Goal: Communication & Community: Answer question/provide support

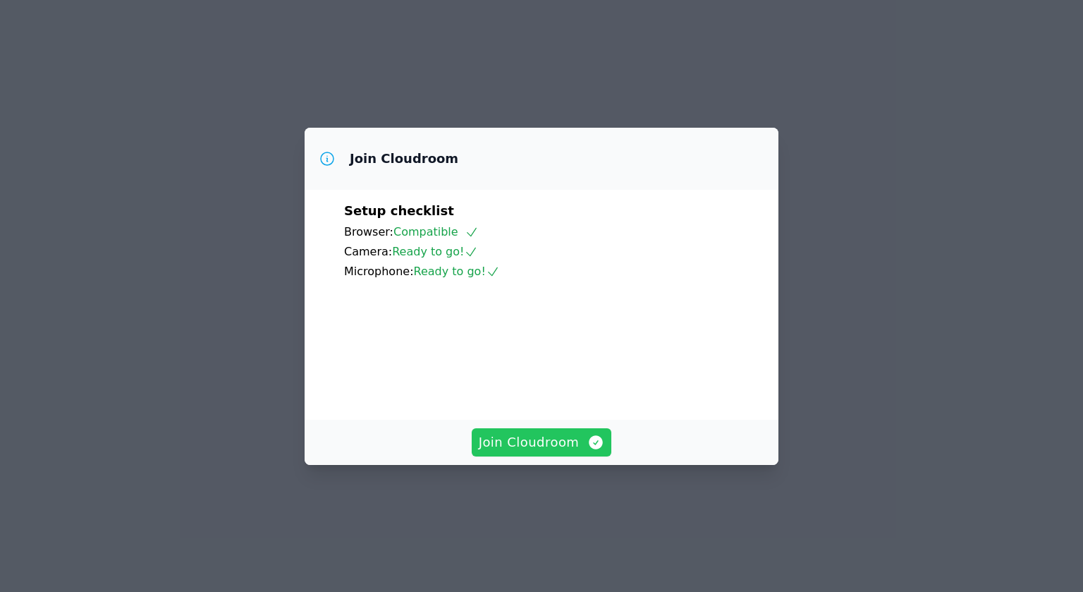
click at [522, 452] on span "Join Cloudroom" at bounding box center [542, 442] width 126 height 20
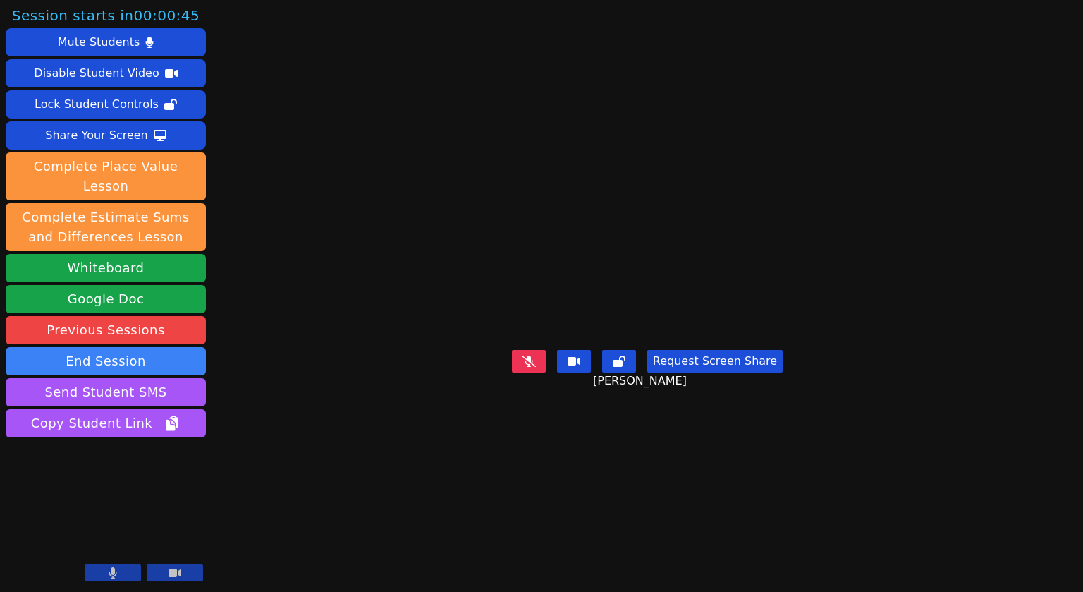
click at [123, 571] on button at bounding box center [113, 572] width 56 height 17
click at [169, 572] on icon at bounding box center [175, 572] width 13 height 8
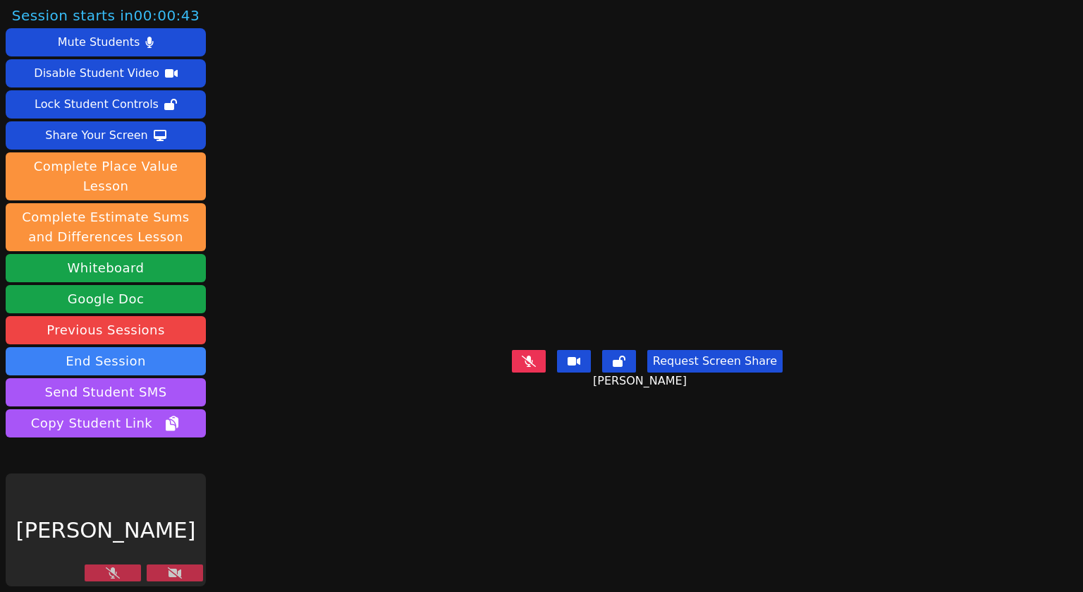
click at [121, 574] on button at bounding box center [113, 572] width 56 height 17
click at [181, 572] on icon at bounding box center [175, 572] width 14 height 11
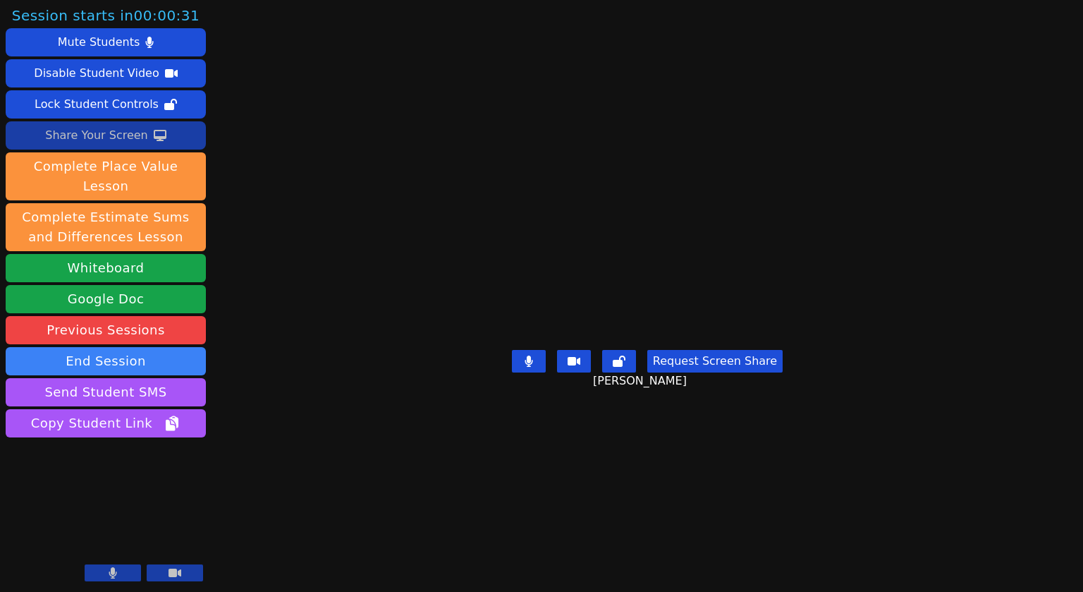
click at [108, 134] on div "Share Your Screen" at bounding box center [96, 135] width 103 height 23
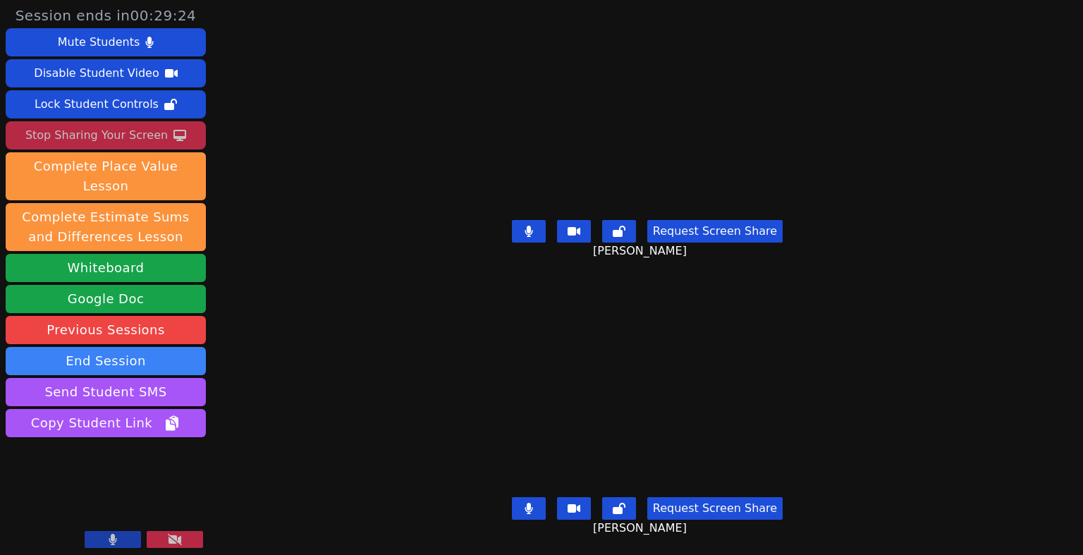
click at [529, 513] on button at bounding box center [529, 508] width 34 height 23
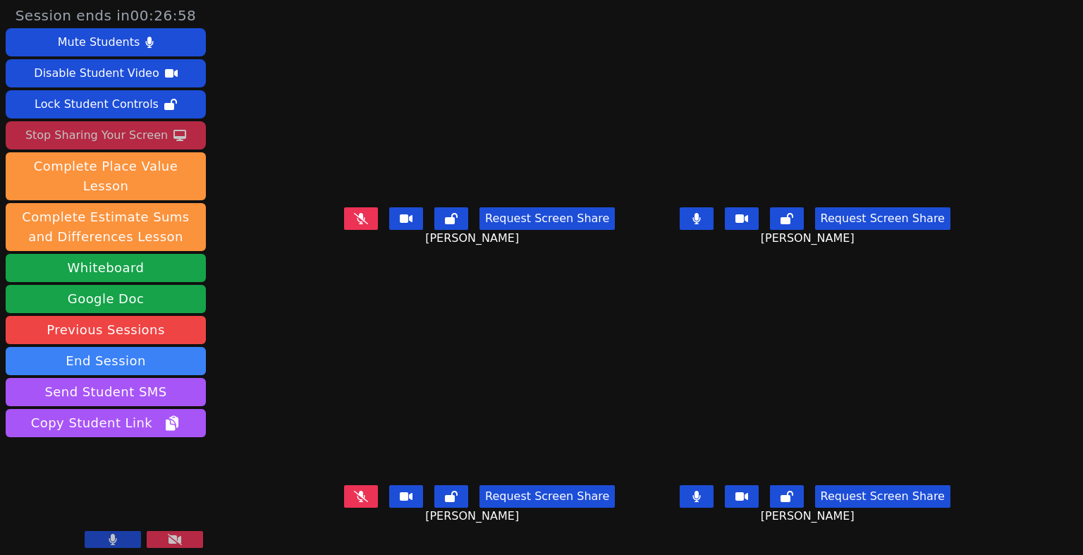
click at [142, 141] on div "Stop Sharing Your Screen" at bounding box center [96, 135] width 142 height 23
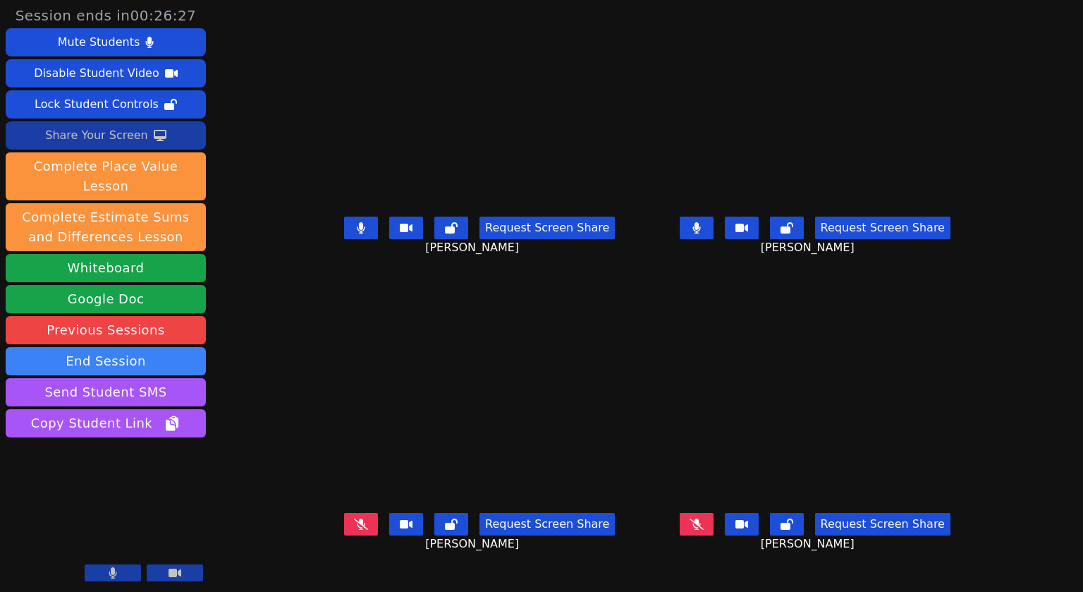
click at [357, 233] on icon at bounding box center [361, 227] width 8 height 11
click at [713, 239] on button at bounding box center [697, 227] width 34 height 23
click at [713, 535] on button at bounding box center [697, 524] width 34 height 23
click at [357, 529] on icon at bounding box center [361, 523] width 8 height 11
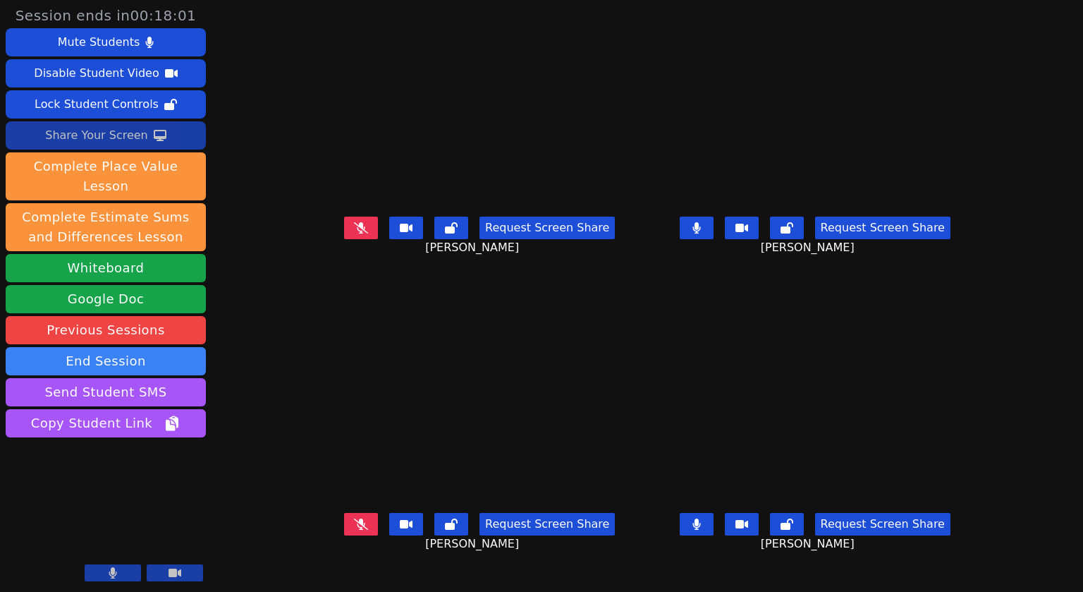
click at [701, 529] on icon at bounding box center [696, 523] width 8 height 11
click at [713, 239] on button at bounding box center [697, 227] width 34 height 23
click at [344, 239] on button at bounding box center [361, 227] width 34 height 23
click at [357, 529] on icon at bounding box center [361, 523] width 8 height 11
click at [713, 239] on button at bounding box center [697, 227] width 34 height 23
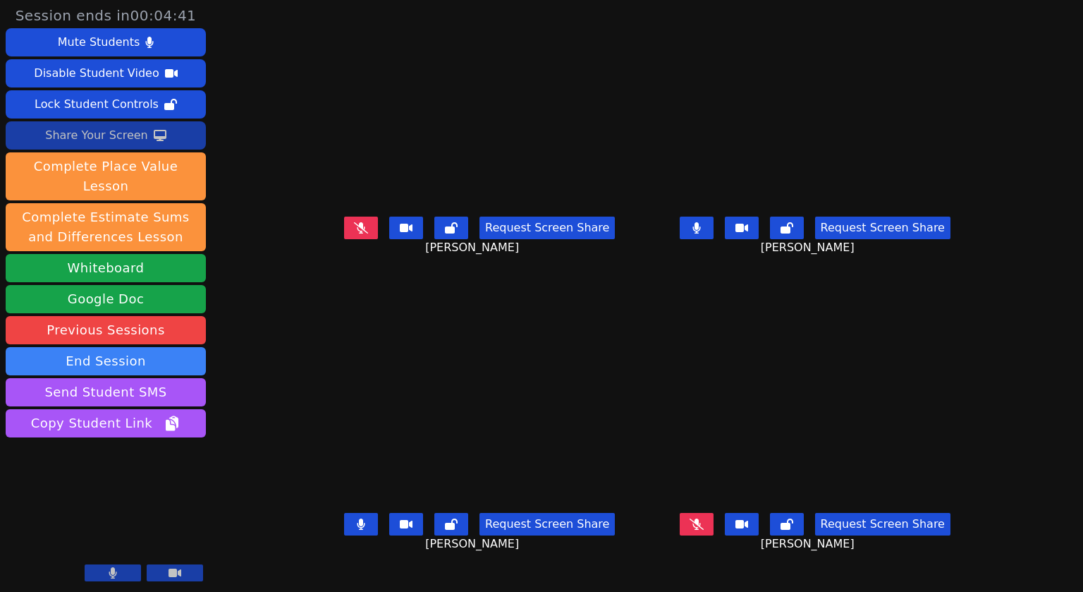
click at [344, 535] on button at bounding box center [361, 524] width 34 height 23
click at [701, 233] on icon at bounding box center [696, 227] width 8 height 11
click at [713, 239] on button at bounding box center [697, 227] width 34 height 23
click at [700, 529] on icon at bounding box center [696, 523] width 8 height 11
click at [357, 529] on icon at bounding box center [361, 523] width 8 height 11
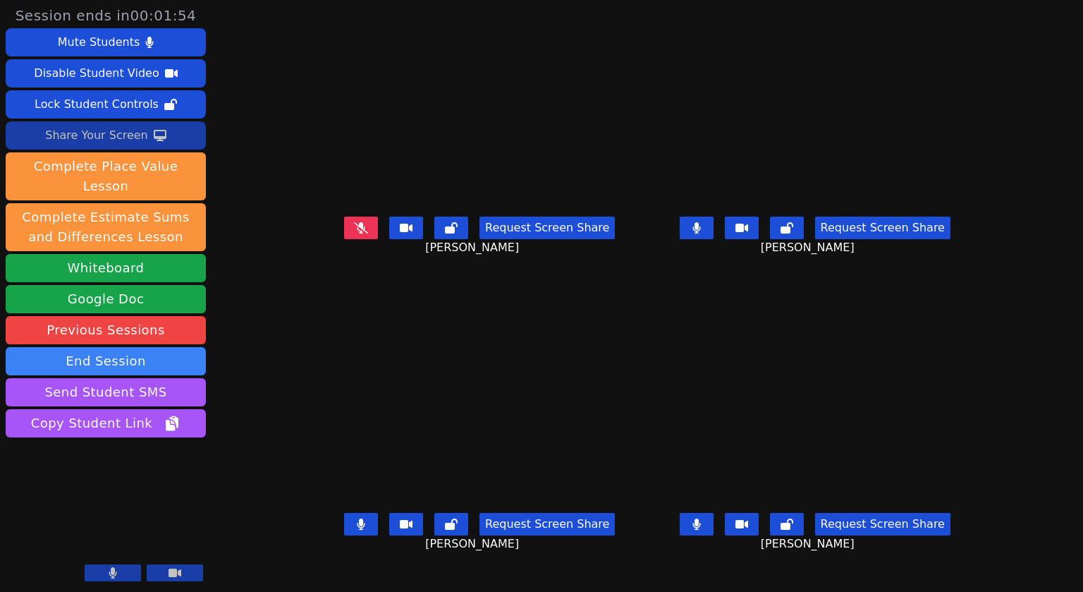
click at [700, 233] on icon at bounding box center [696, 227] width 8 height 11
click at [344, 535] on button at bounding box center [361, 524] width 34 height 23
click at [701, 529] on icon at bounding box center [696, 523] width 8 height 11
click at [344, 239] on button at bounding box center [361, 227] width 34 height 23
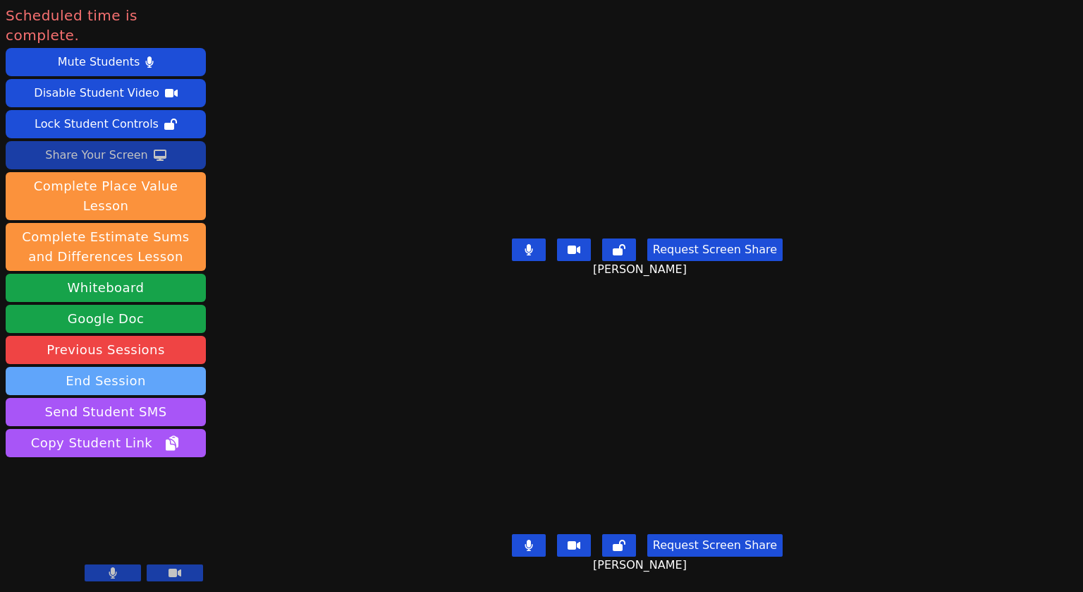
click at [99, 367] on button "End Session" at bounding box center [106, 381] width 200 height 28
